Goal: Transaction & Acquisition: Book appointment/travel/reservation

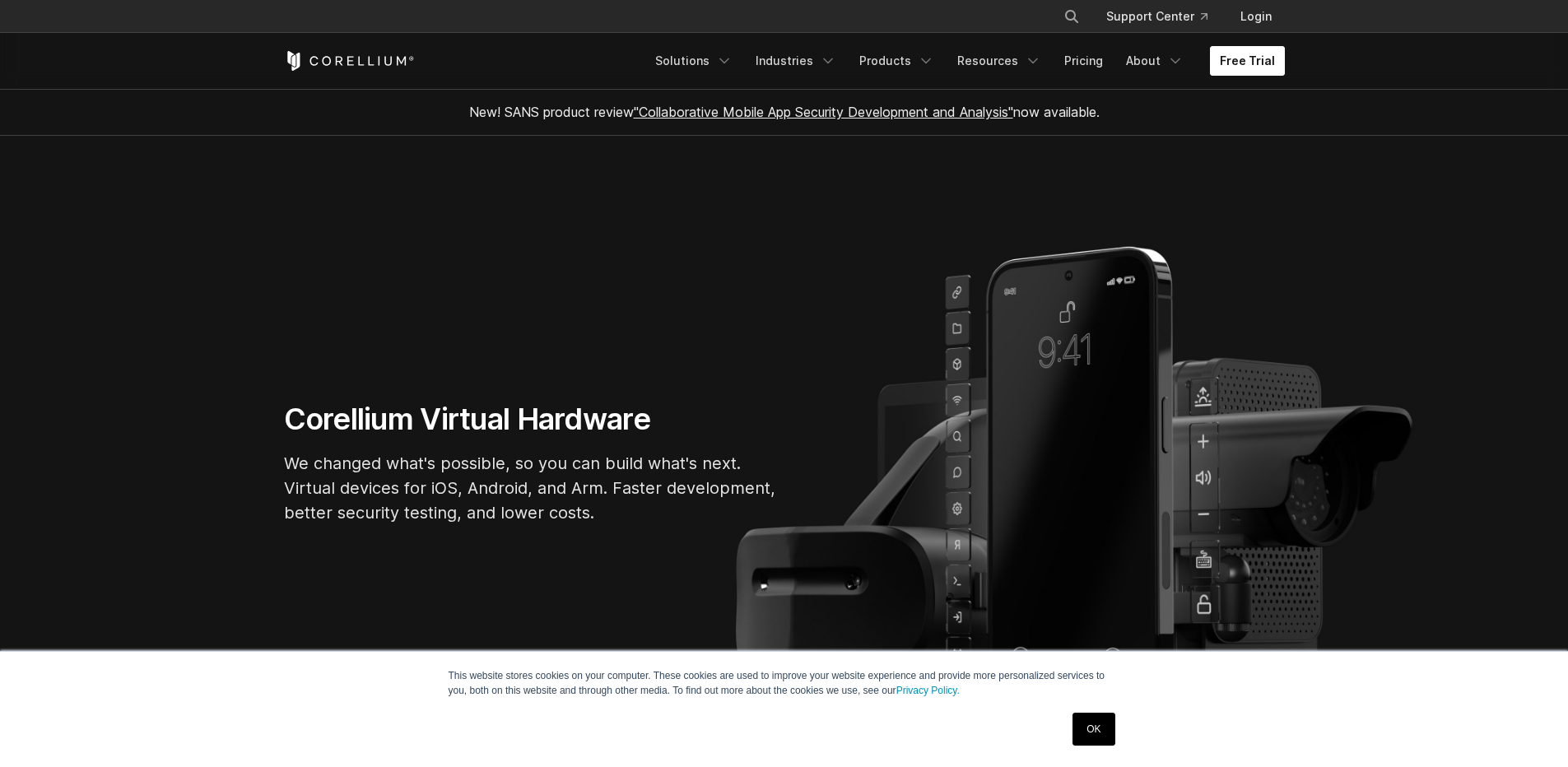
click at [1243, 60] on link "Free Trial" at bounding box center [1247, 61] width 75 height 30
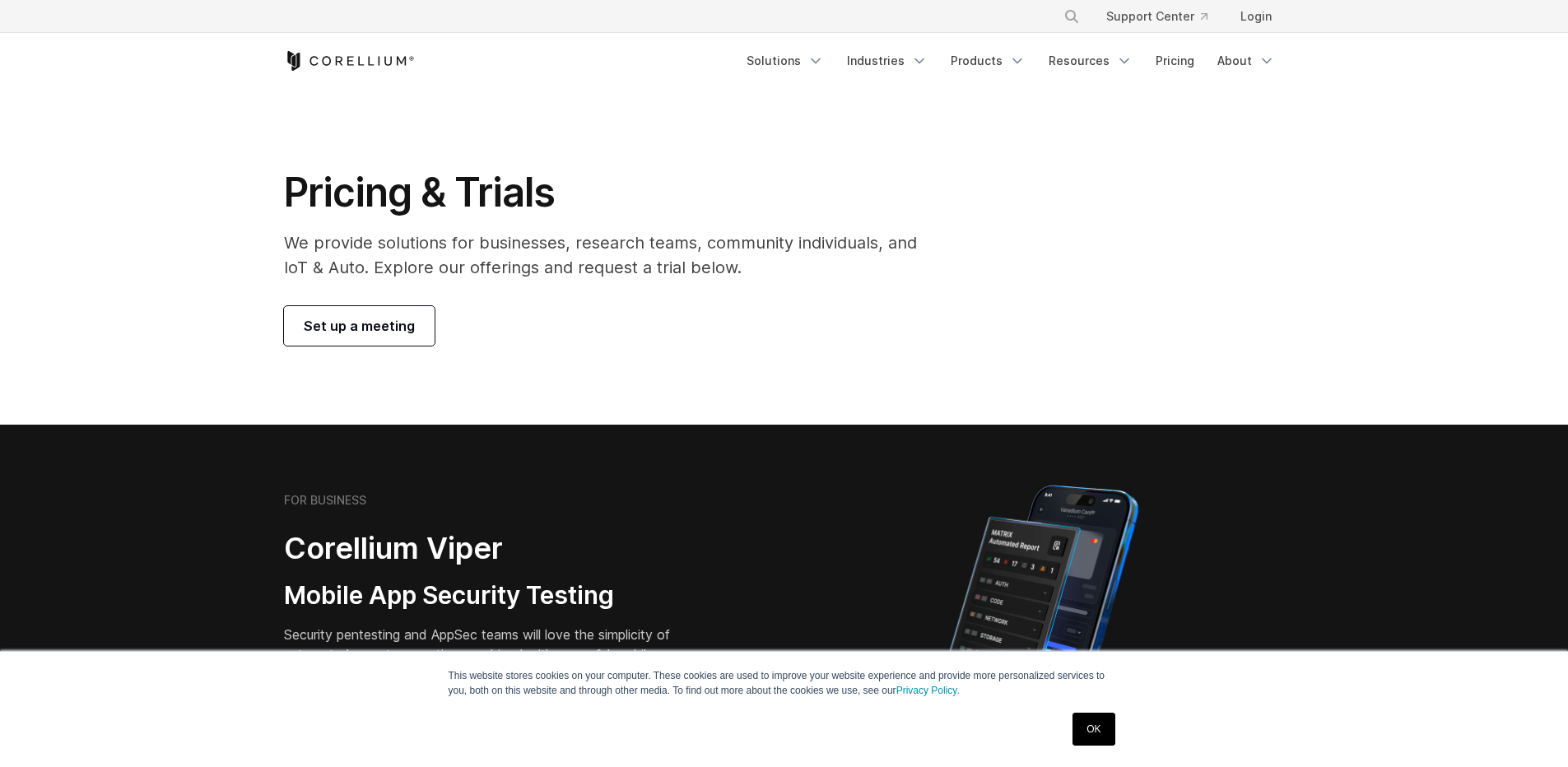
click at [376, 328] on span "Set up a meeting" at bounding box center [359, 326] width 111 height 20
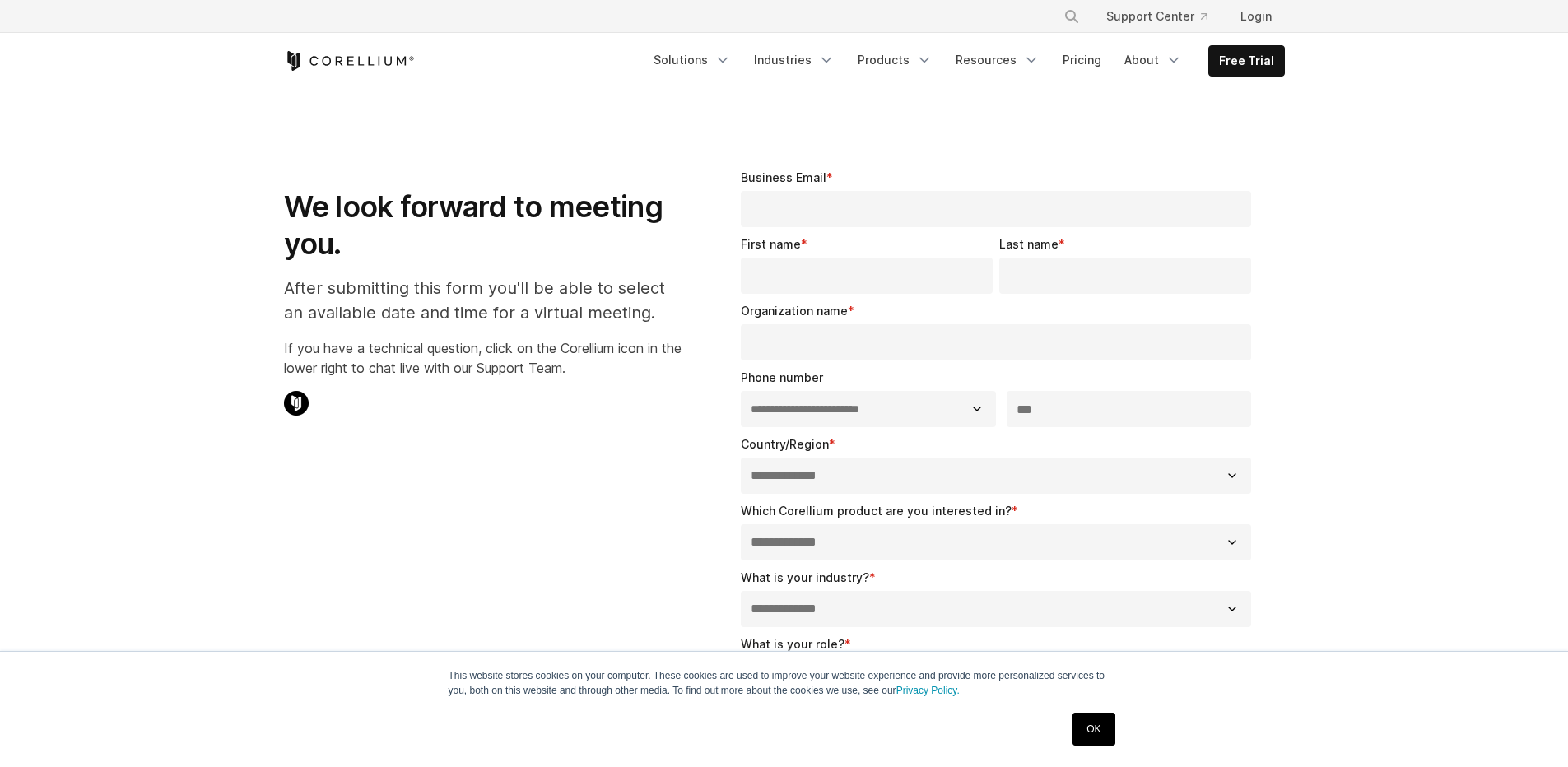
select select "**"
